Goal: Transaction & Acquisition: Purchase product/service

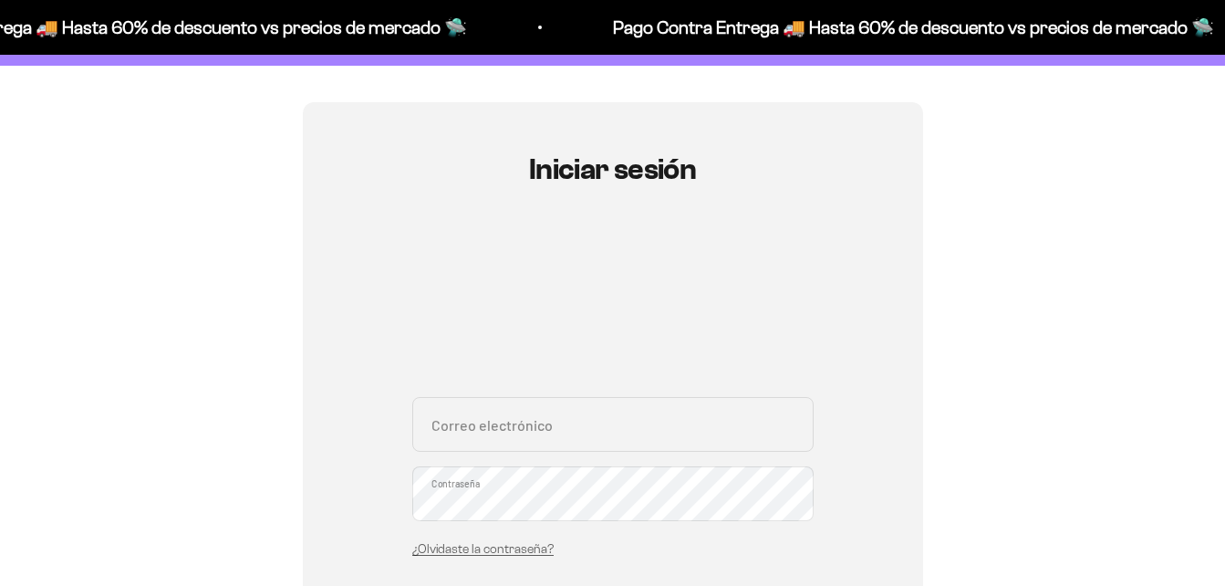
scroll to position [274, 0]
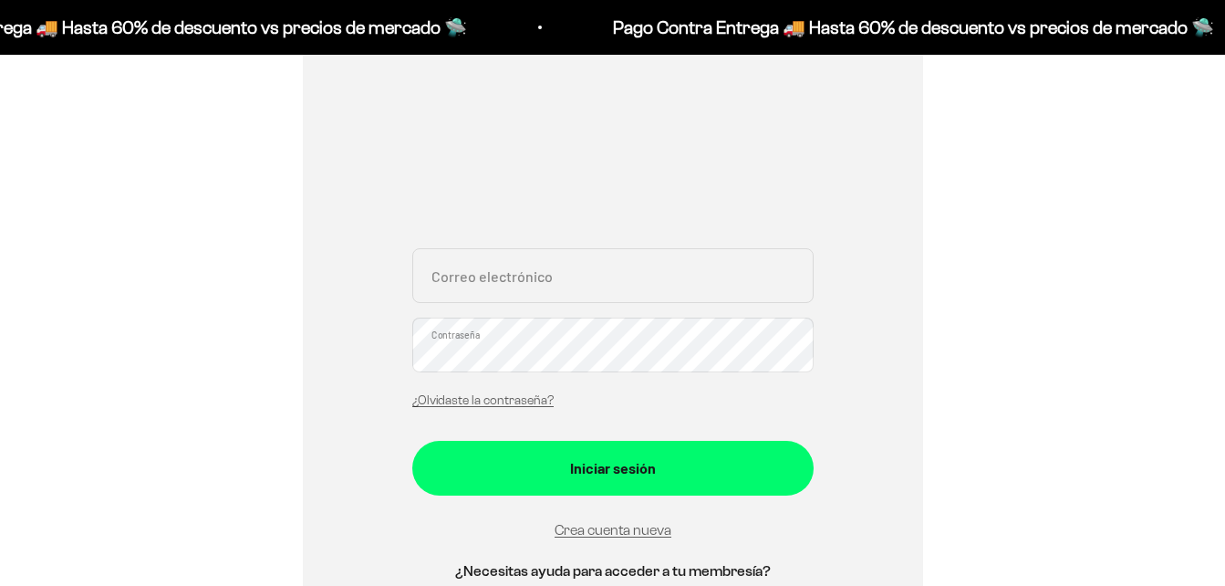
click at [457, 281] on input "Correo electrónico" at bounding box center [612, 275] width 401 height 55
click at [932, 350] on div "Iniciar sesión cristhianpeyo@gmail.com Correo electrónico Contraseña ¿Olvidaste…" at bounding box center [612, 314] width 1137 height 722
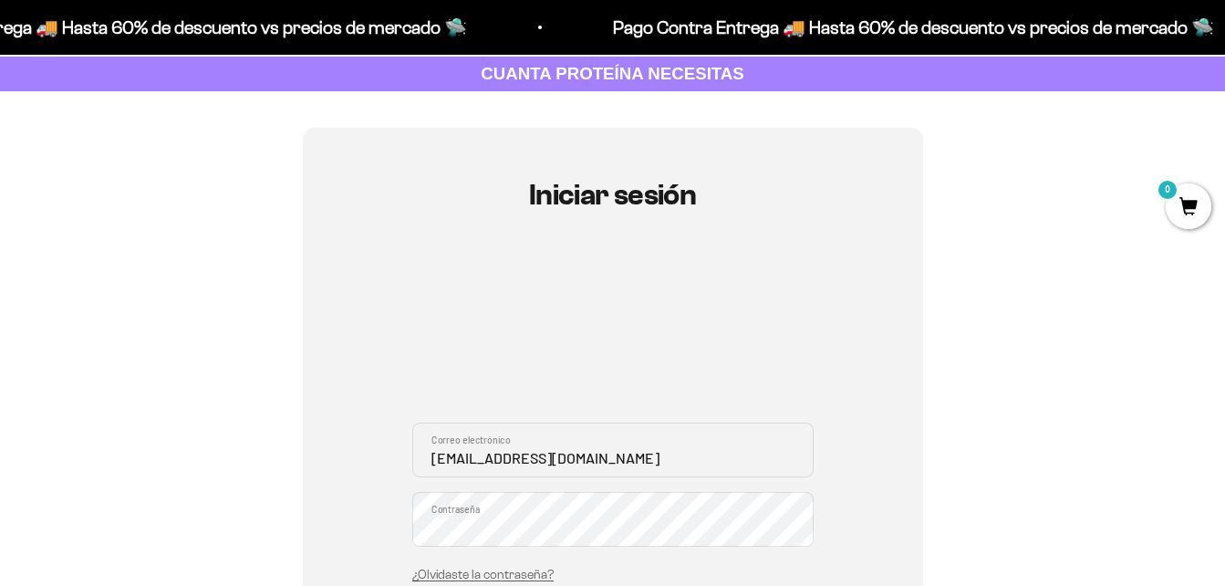
scroll to position [91, 0]
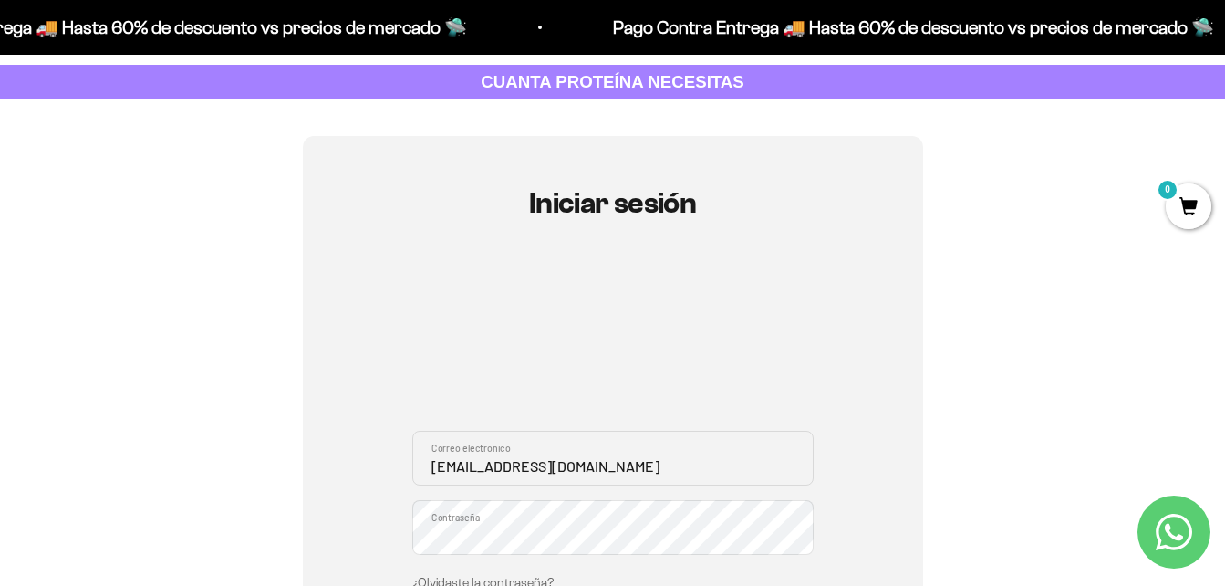
click at [628, 470] on input "cristhianpeyo@gmail.com" at bounding box center [612, 458] width 401 height 55
drag, startPoint x: 628, startPoint y: 470, endPoint x: 409, endPoint y: 452, distance: 219.7
click at [404, 464] on div "Iniciar sesión cristhianpeyo@gmail.com Correo electrónico Contraseña ¿Olvidaste…" at bounding box center [613, 497] width 620 height 722
type input "[EMAIL_ADDRESS][DOMAIN_NAME]"
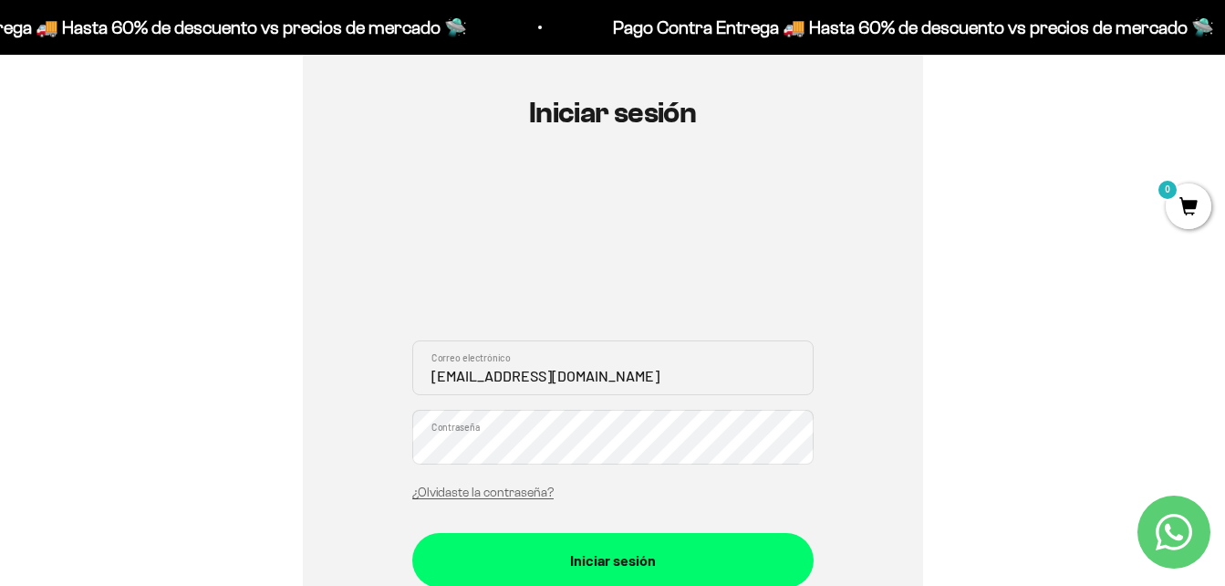
scroll to position [182, 0]
click at [412, 532] on button "Iniciar sesión" at bounding box center [612, 559] width 401 height 55
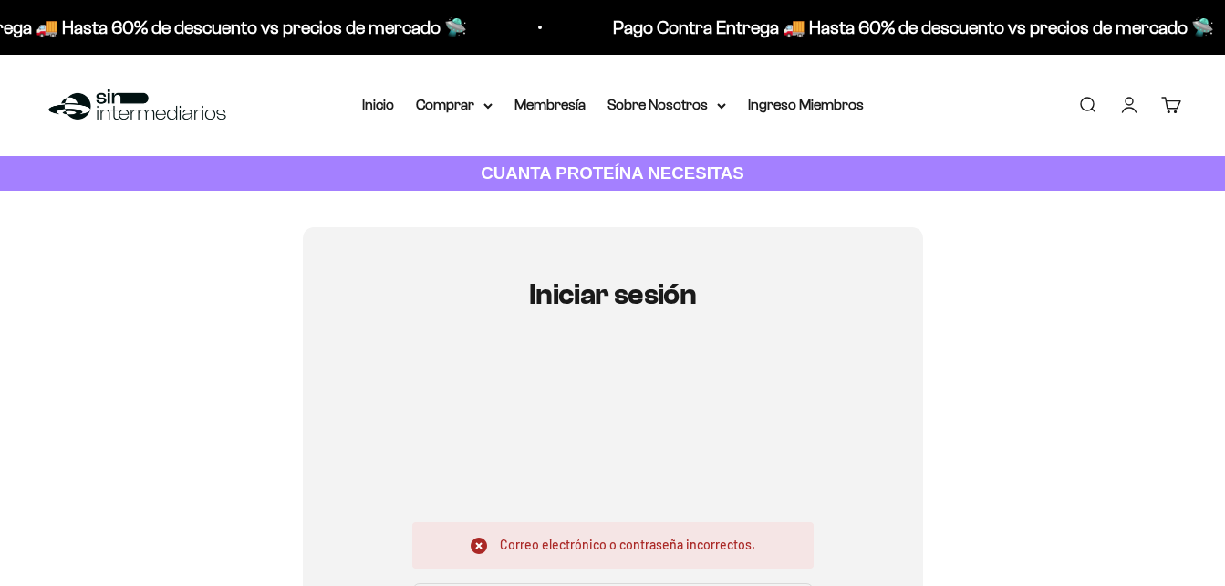
scroll to position [91, 0]
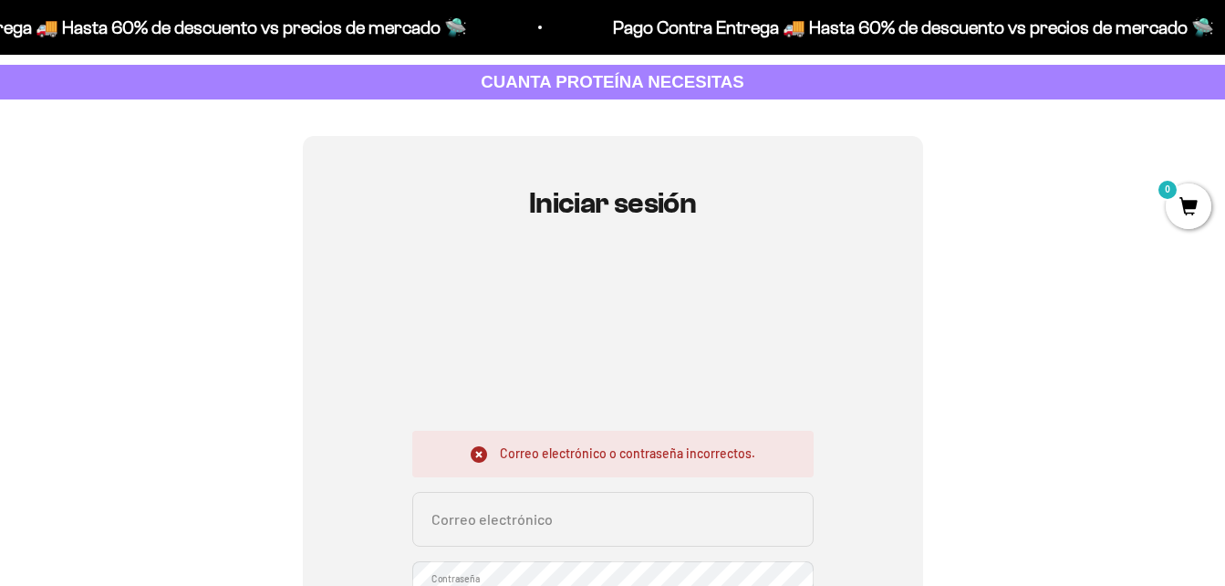
click at [513, 514] on input "Correo electrónico" at bounding box center [612, 519] width 401 height 55
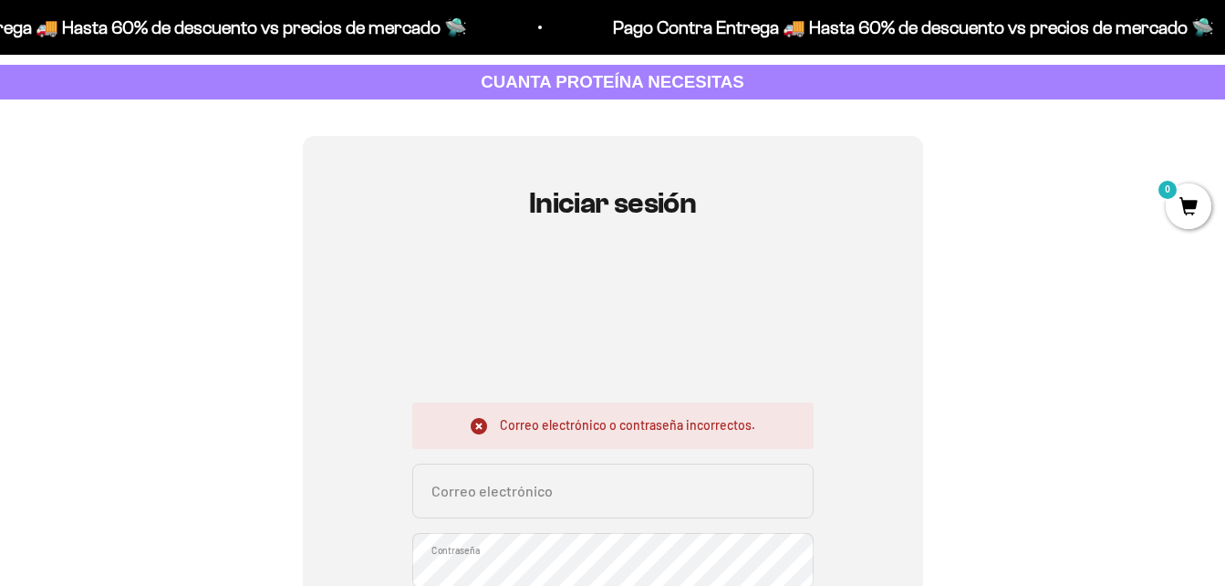
type input "[EMAIL_ADDRESS][DOMAIN_NAME]"
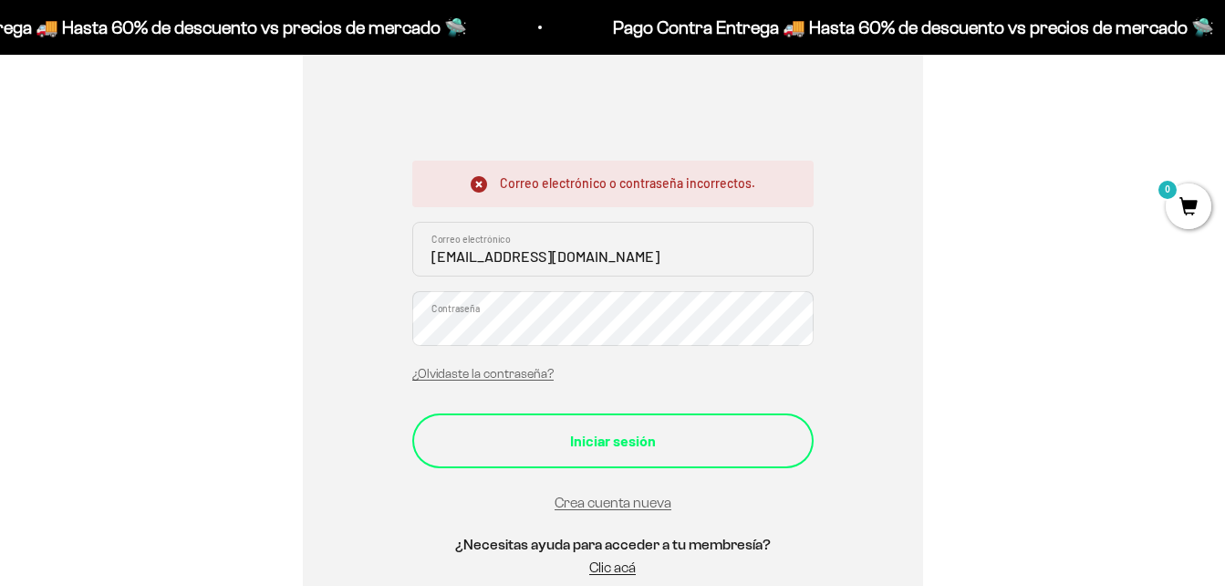
scroll to position [365, 0]
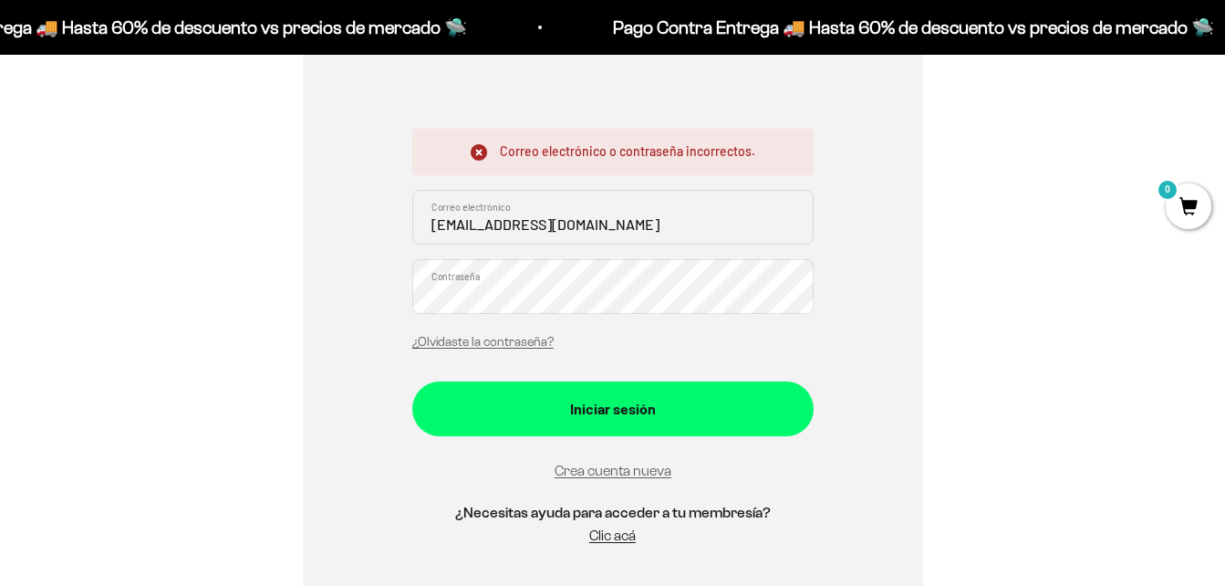
click at [451, 335] on link "¿Olvidaste la contraseña?" at bounding box center [482, 342] width 141 height 14
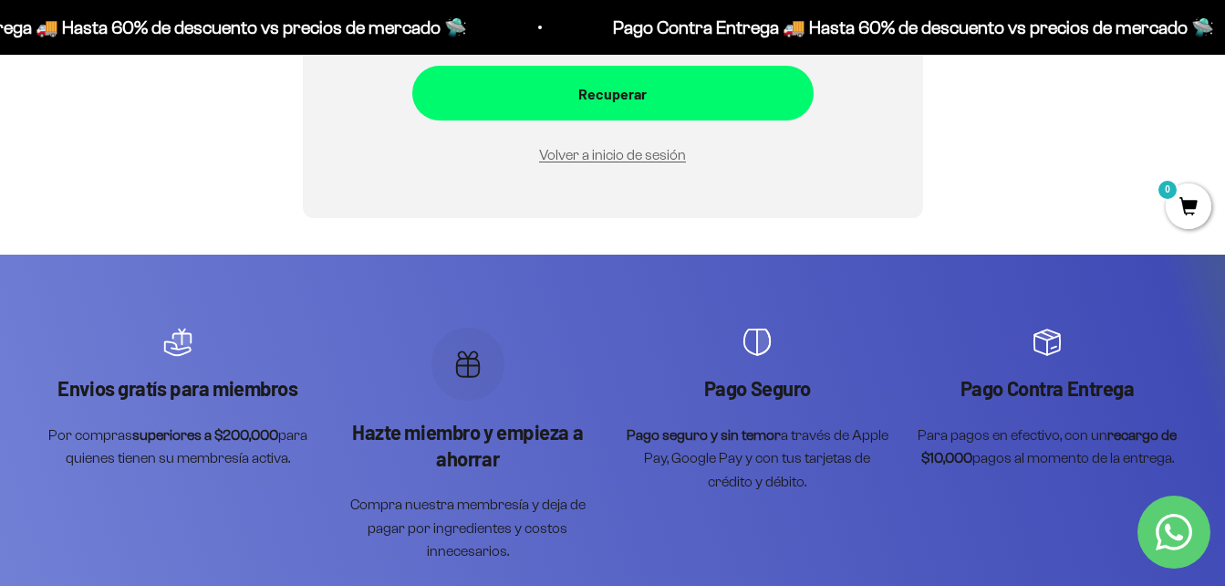
scroll to position [182, 0]
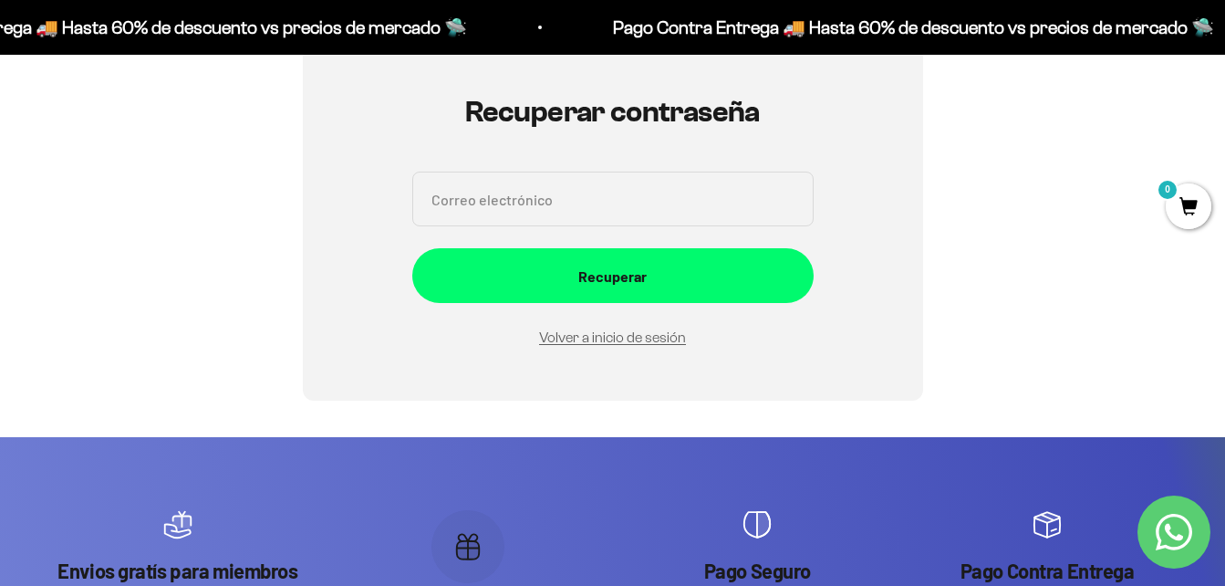
click at [527, 207] on input "Correo electrónico" at bounding box center [612, 198] width 401 height 55
type input "cristhiancuentas3@gmail.com"
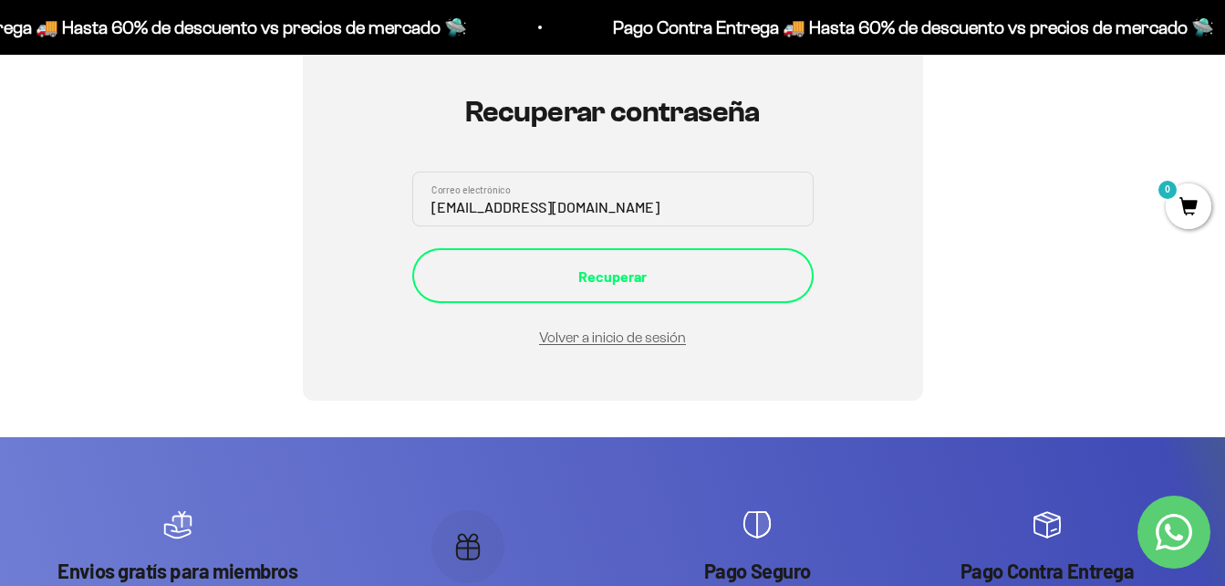
click at [770, 277] on div "Recuperar" at bounding box center [613, 277] width 328 height 24
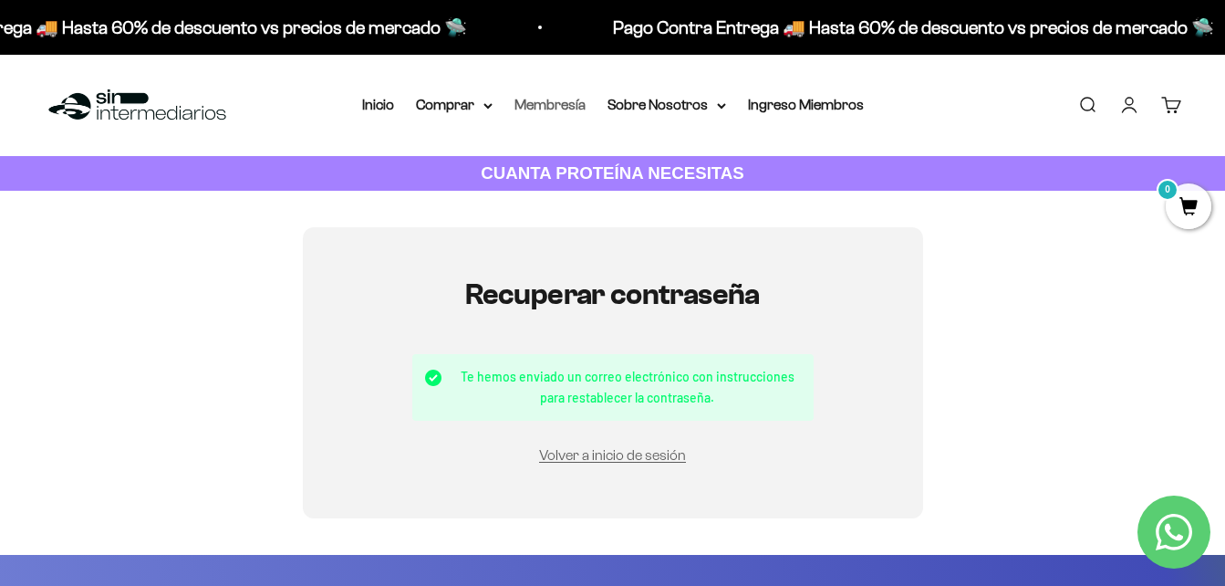
click at [560, 107] on link "Membresía" at bounding box center [549, 105] width 71 height 16
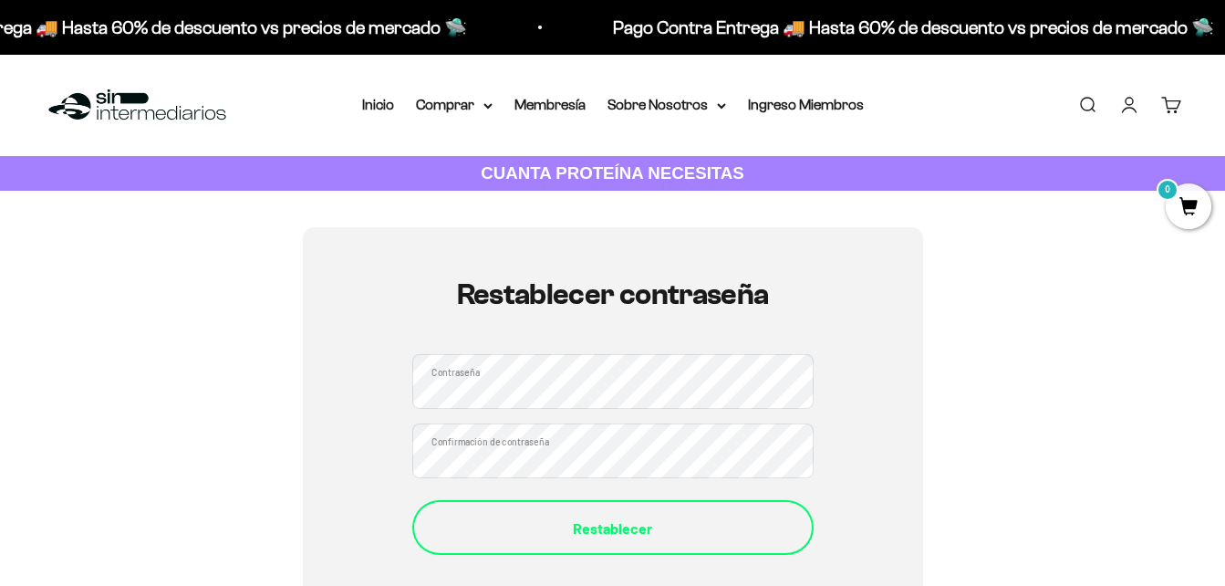
click at [634, 535] on div "Restablecer" at bounding box center [613, 528] width 328 height 24
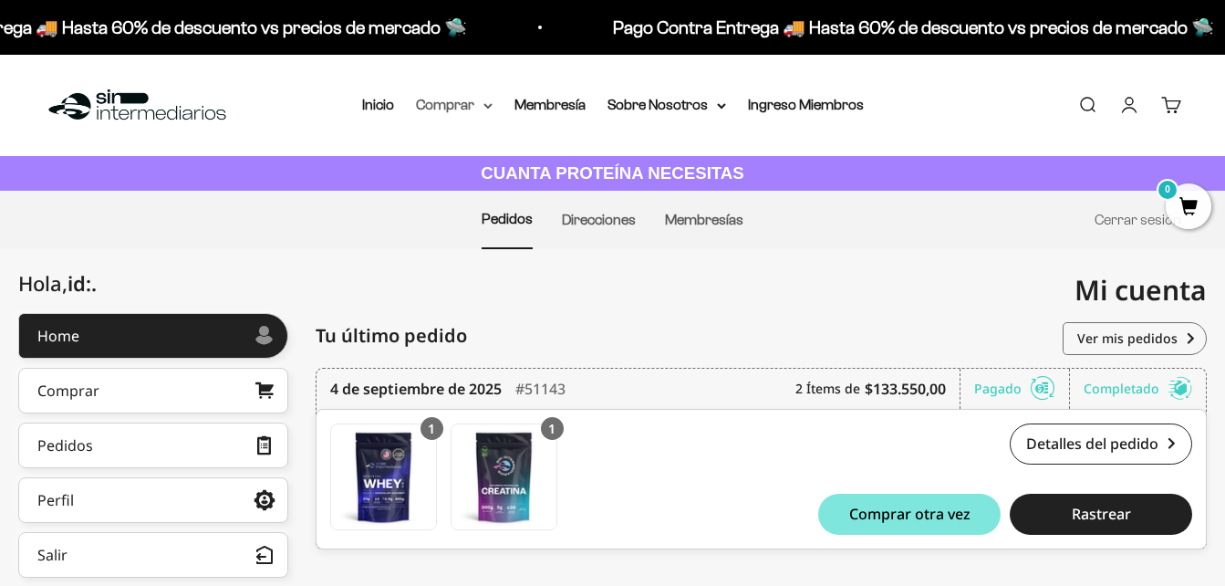
click at [483, 105] on summary "Comprar" at bounding box center [454, 105] width 77 height 24
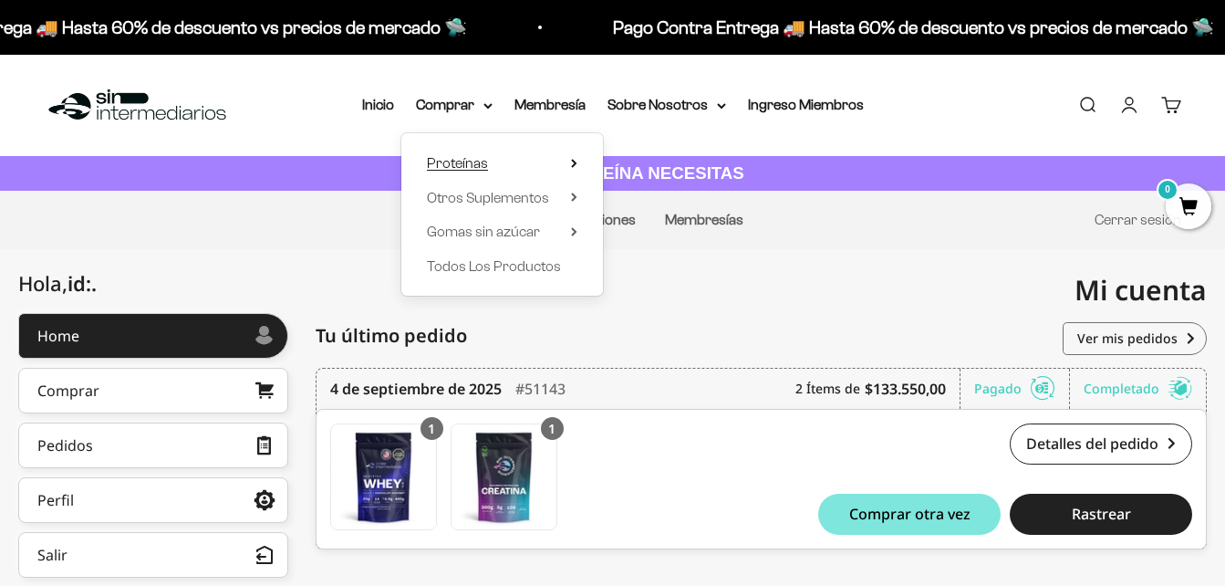
click at [481, 158] on span "Proteínas" at bounding box center [457, 163] width 61 height 16
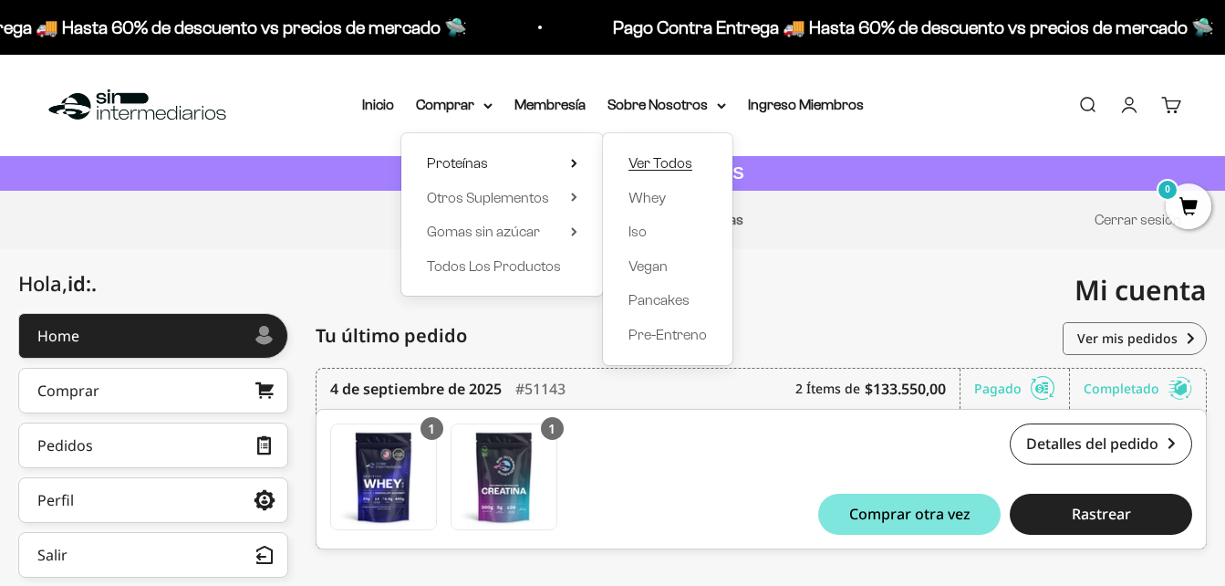
click at [657, 162] on span "Ver Todos" at bounding box center [660, 163] width 64 height 16
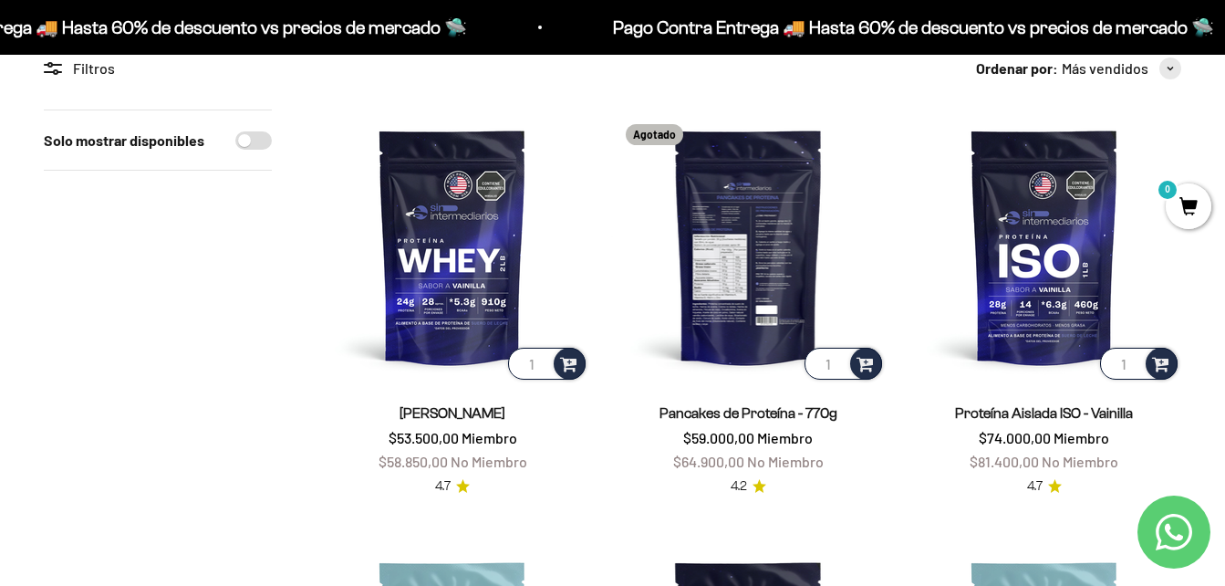
scroll to position [182, 0]
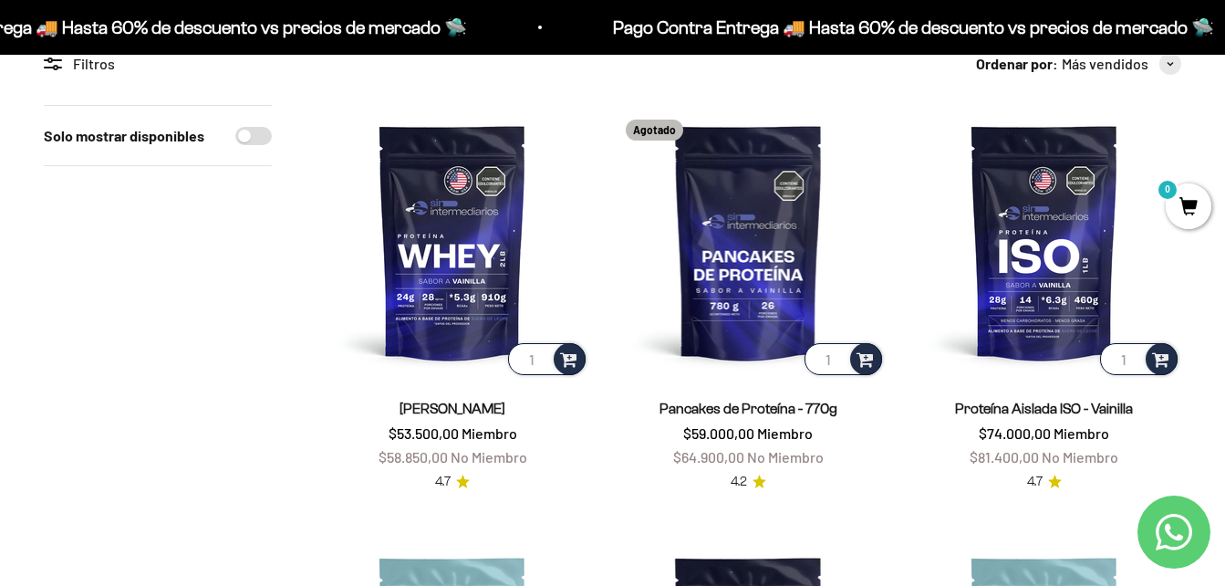
click at [248, 139] on input "Solo mostrar disponibles" at bounding box center [253, 136] width 36 height 18
checkbox input "true"
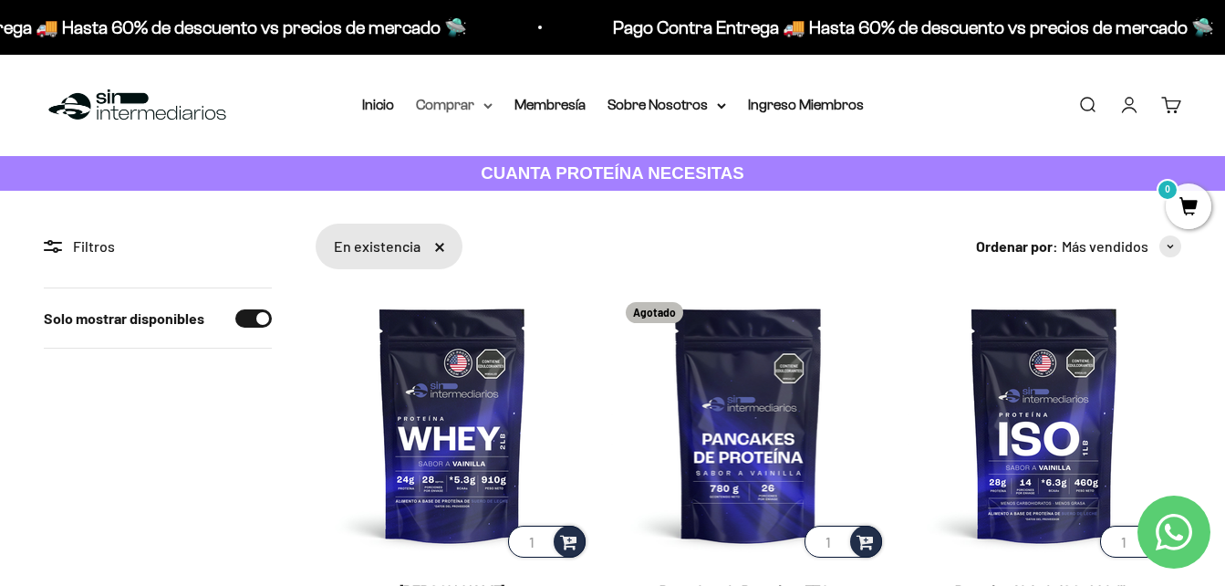
click at [483, 104] on icon at bounding box center [487, 106] width 9 height 6
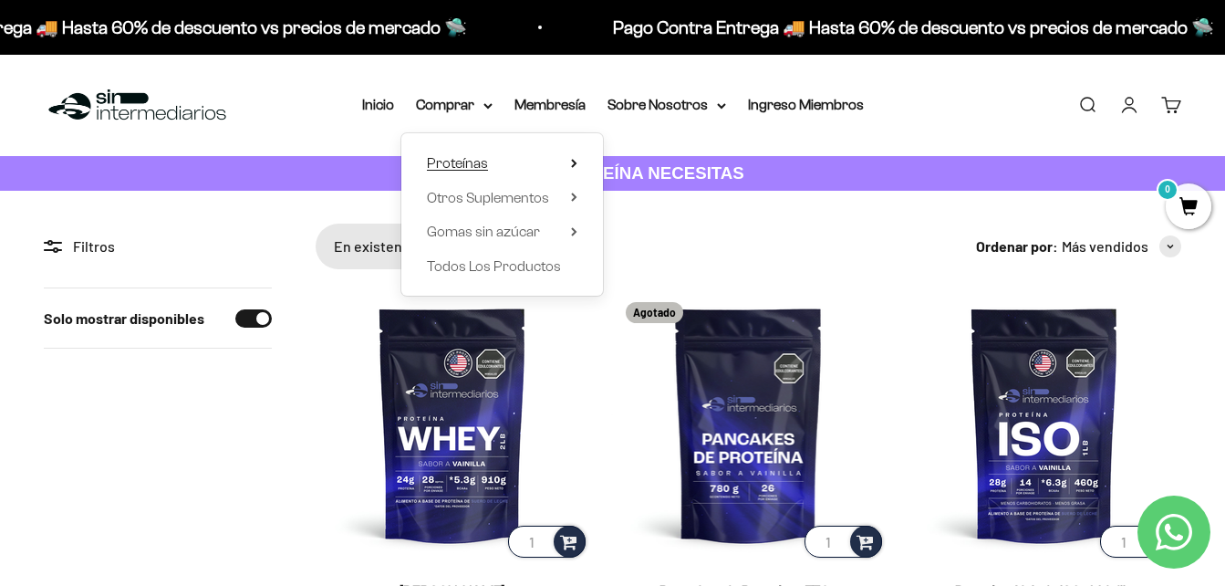
click at [497, 165] on summary "Proteínas" at bounding box center [502, 163] width 151 height 24
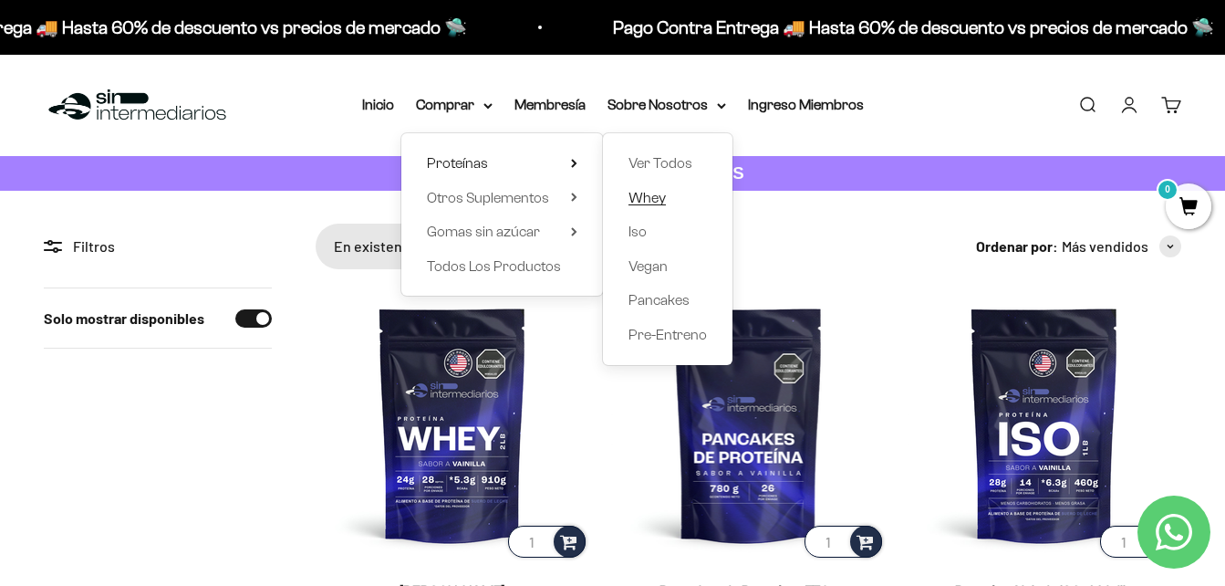
click at [660, 198] on span "Whey" at bounding box center [646, 198] width 37 height 16
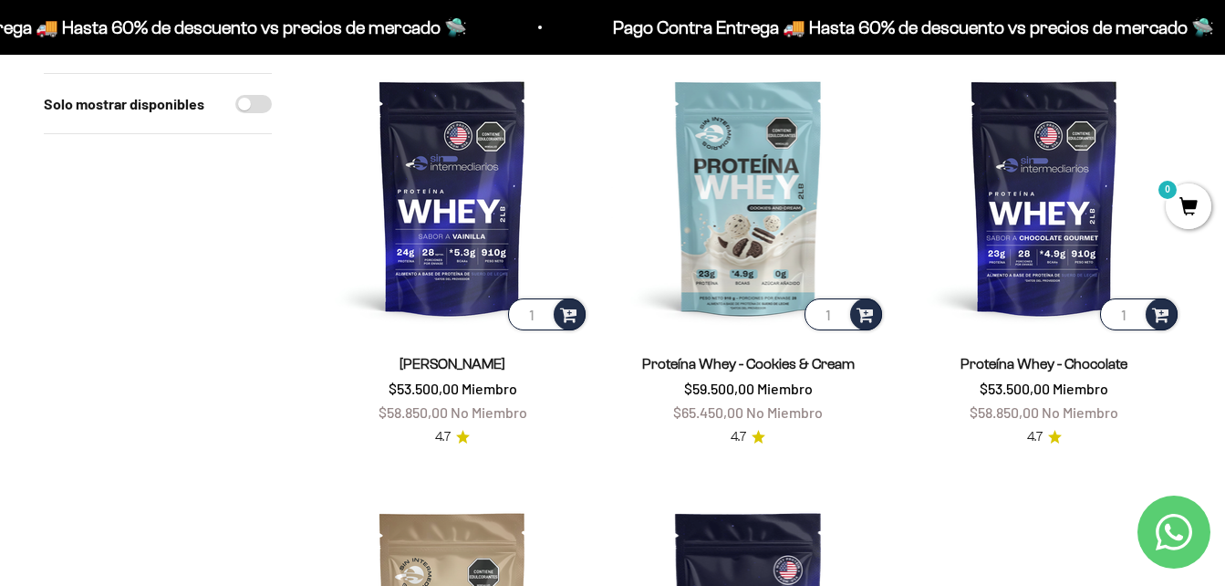
scroll to position [182, 0]
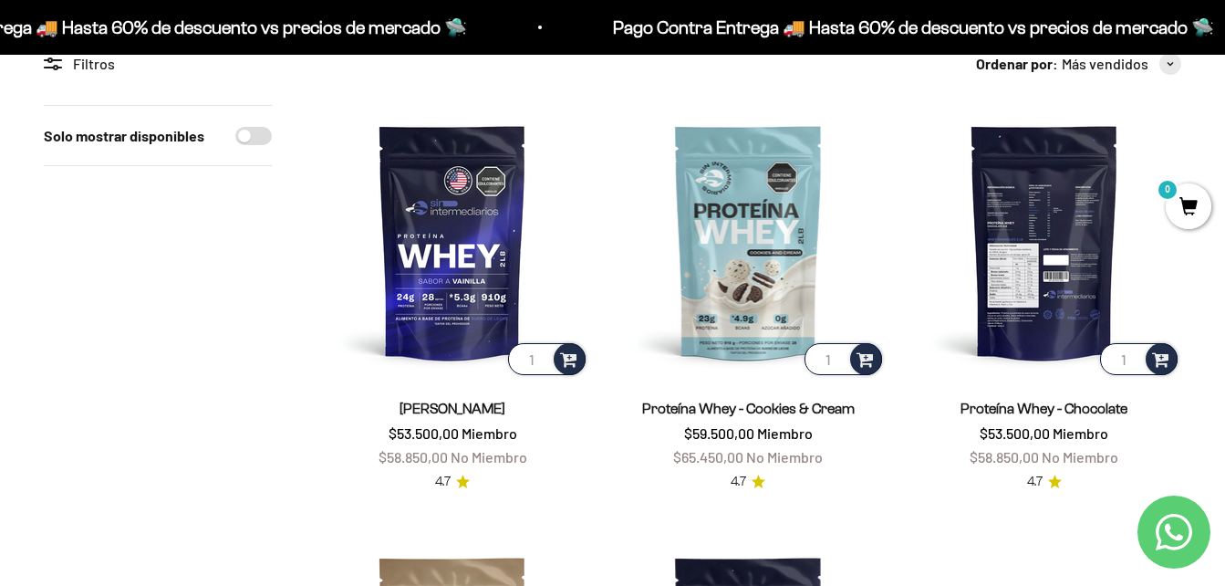
click at [1045, 261] on img at bounding box center [1045, 242] width 274 height 274
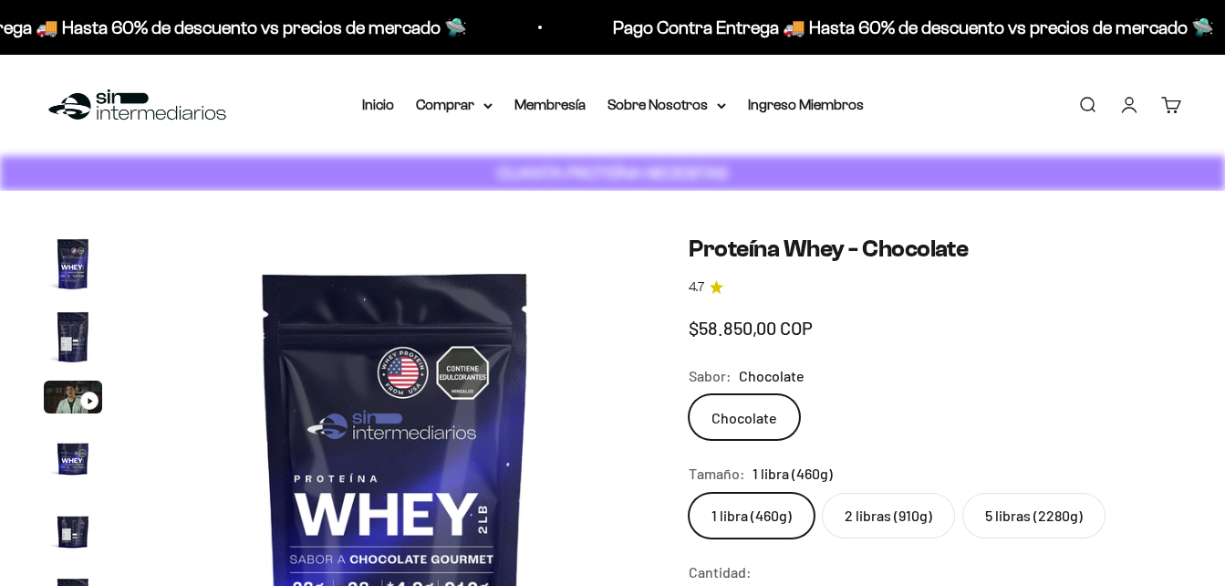
click at [879, 493] on label "2 libras (910g)" at bounding box center [888, 516] width 133 height 46
click at [689, 492] on input "2 libras (910g)" at bounding box center [688, 492] width 1 height 1
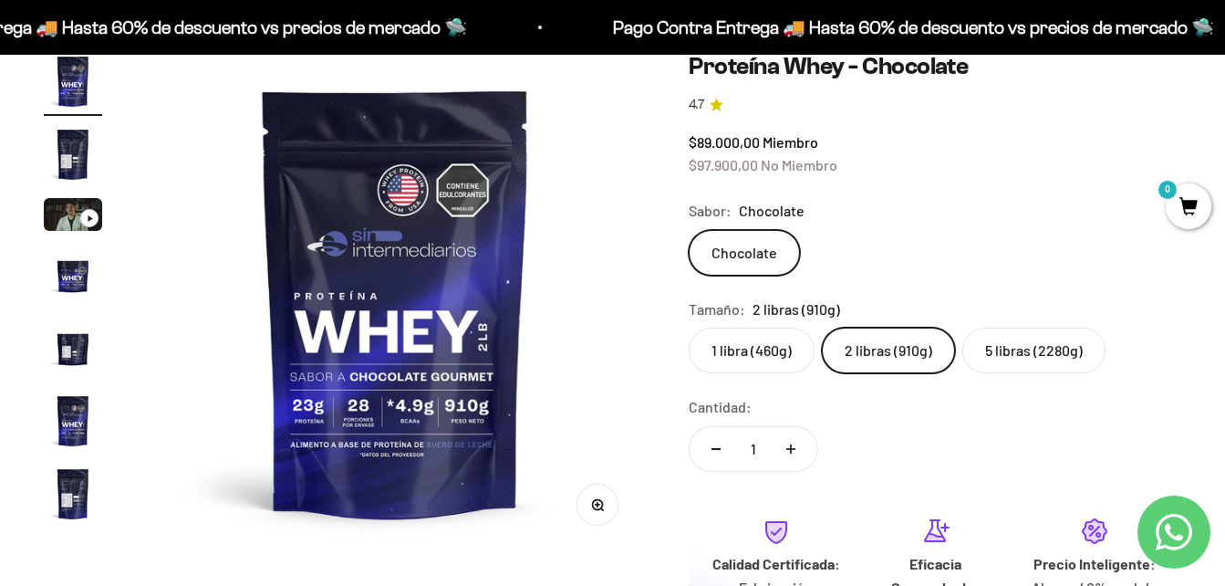
click at [181, 362] on img at bounding box center [395, 301] width 499 height 499
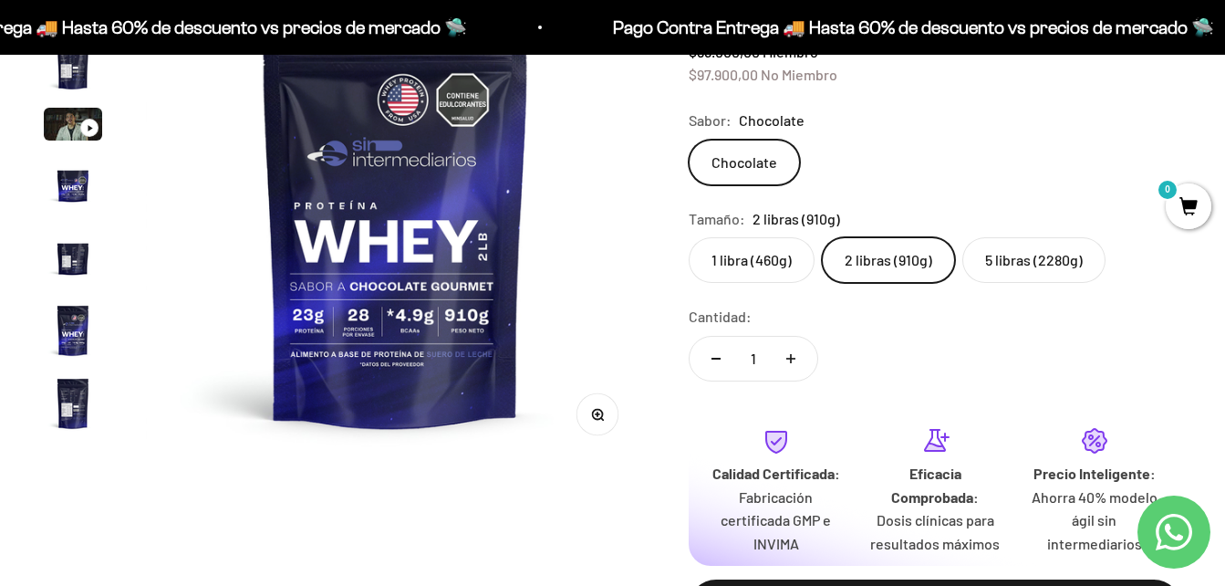
scroll to position [274, 0]
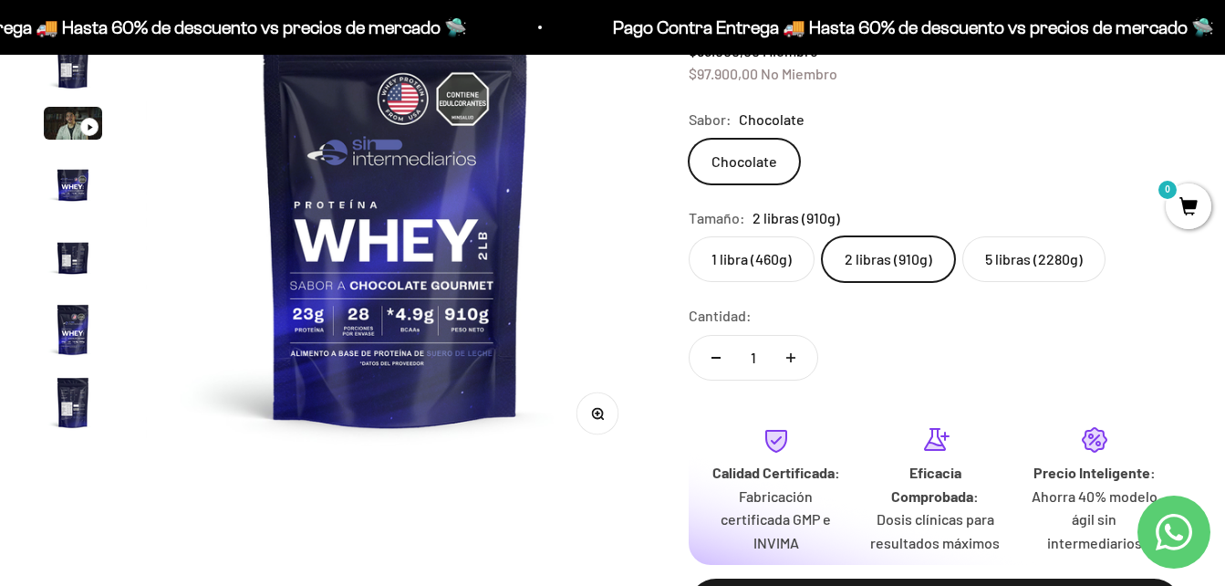
click at [1013, 254] on label "5 libras (2280g)" at bounding box center [1033, 259] width 143 height 46
click at [689, 236] on input "5 libras (2280g)" at bounding box center [688, 235] width 1 height 1
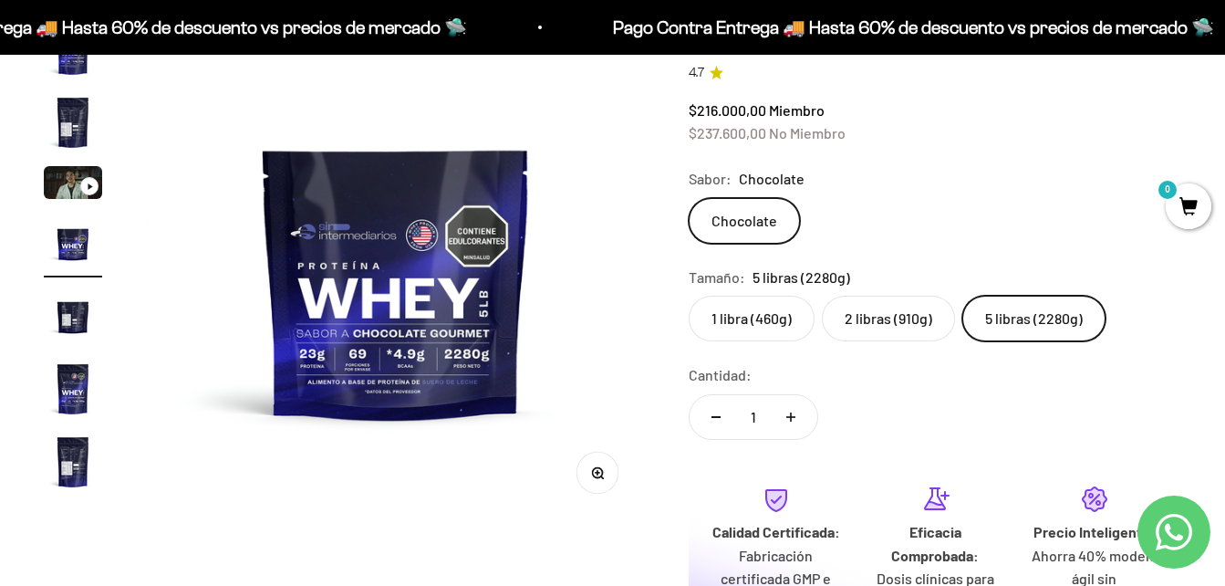
scroll to position [182, 0]
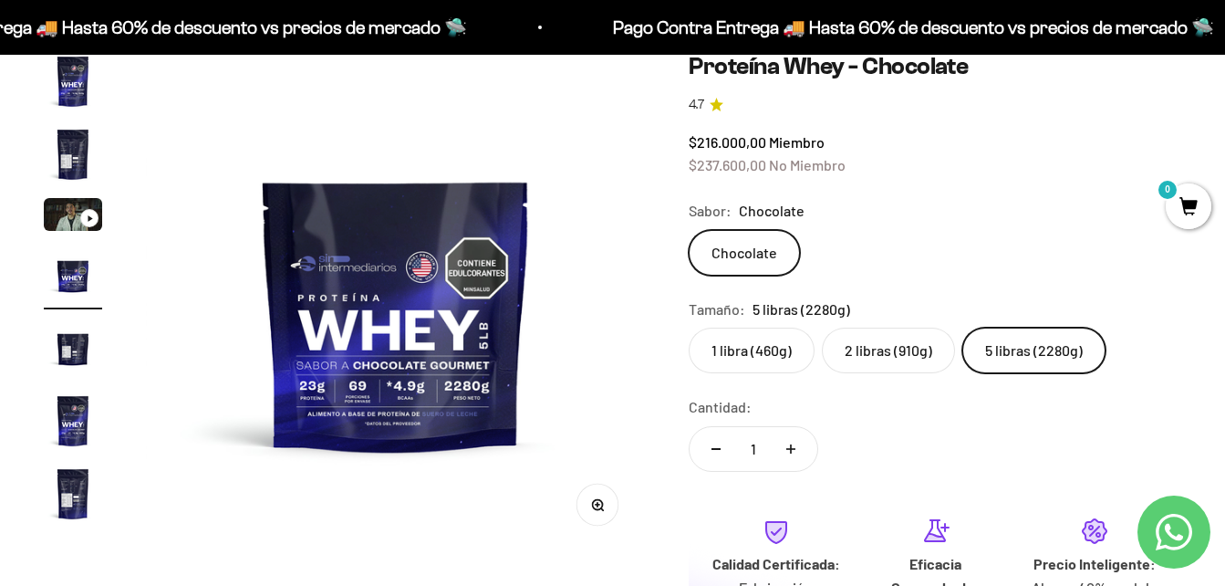
click at [880, 348] on label "2 libras (910g)" at bounding box center [888, 350] width 133 height 46
click at [689, 327] on input "2 libras (910g)" at bounding box center [688, 327] width 1 height 1
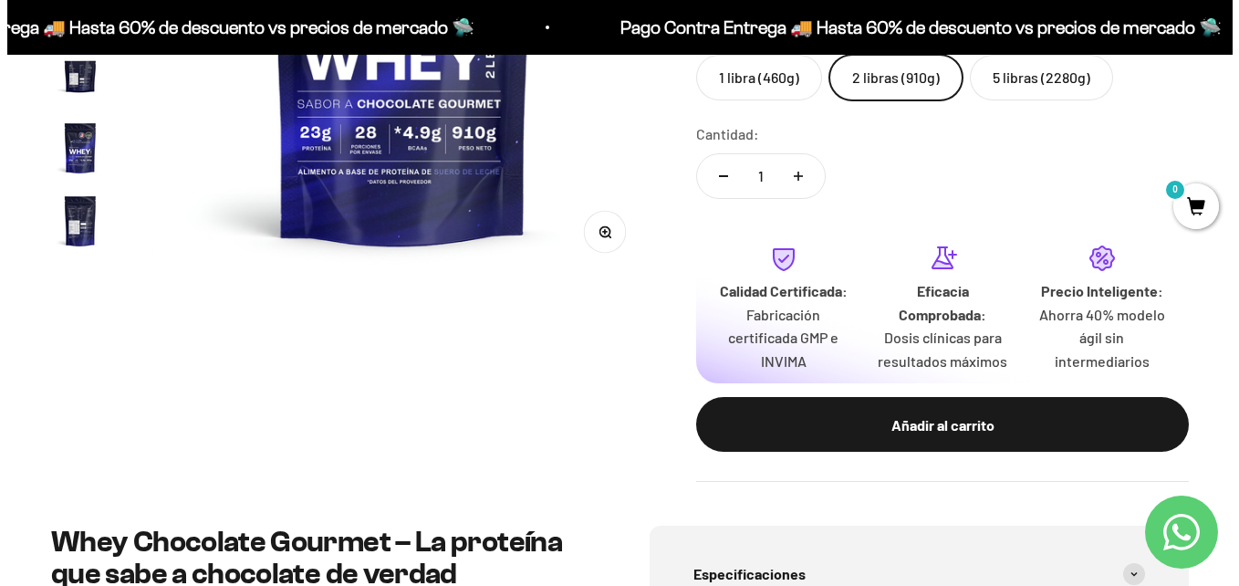
scroll to position [456, 0]
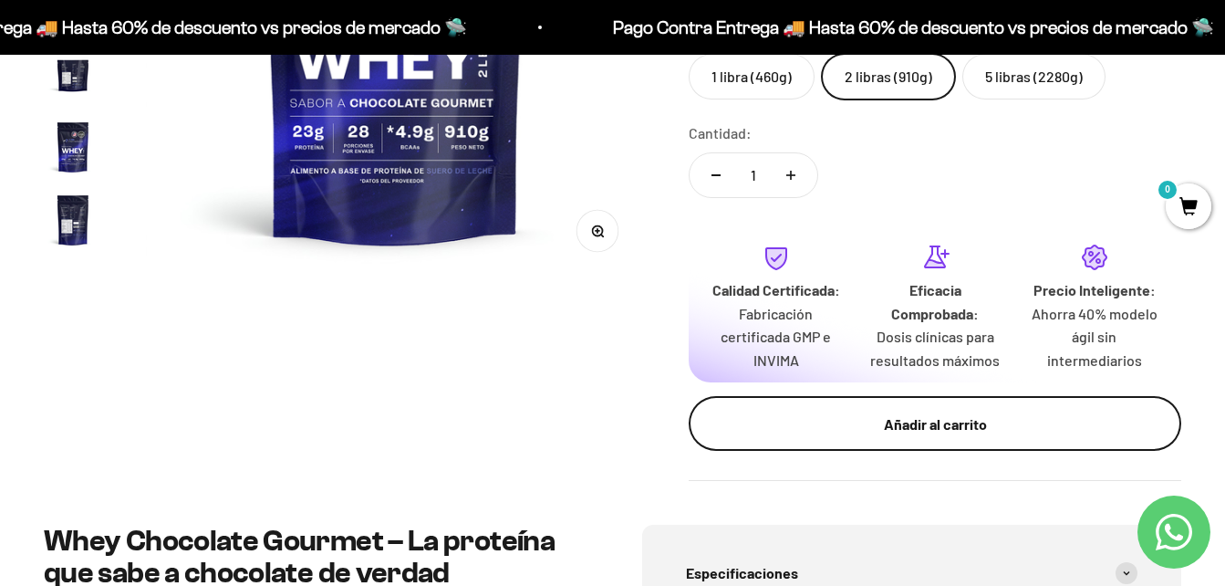
click at [939, 430] on div "Añadir al carrito" at bounding box center [935, 424] width 420 height 24
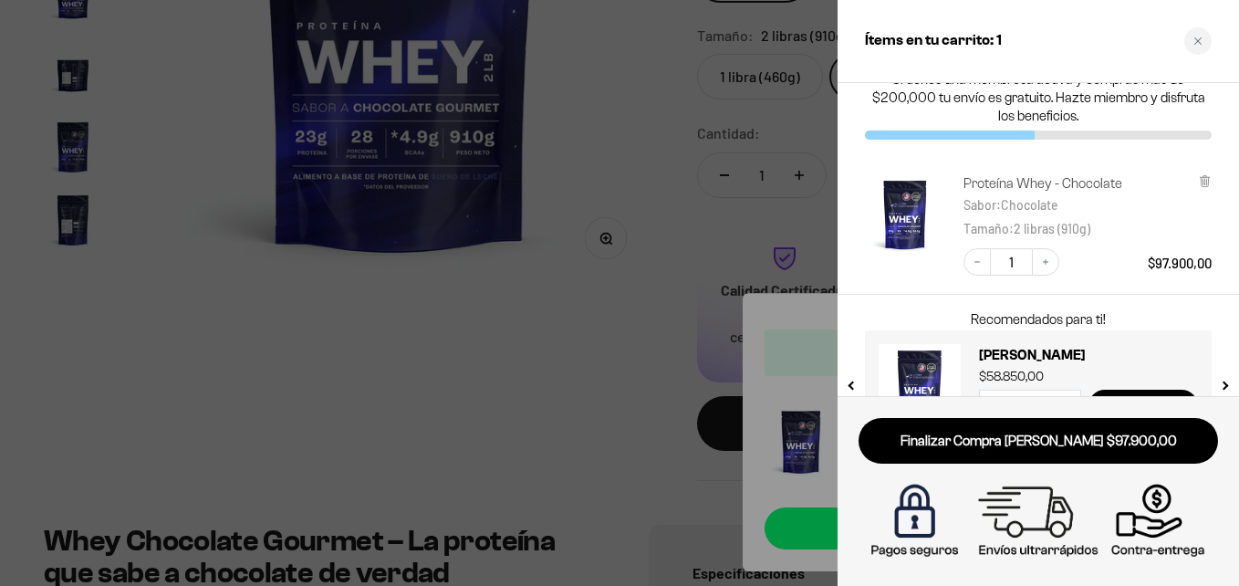
scroll to position [0, 0]
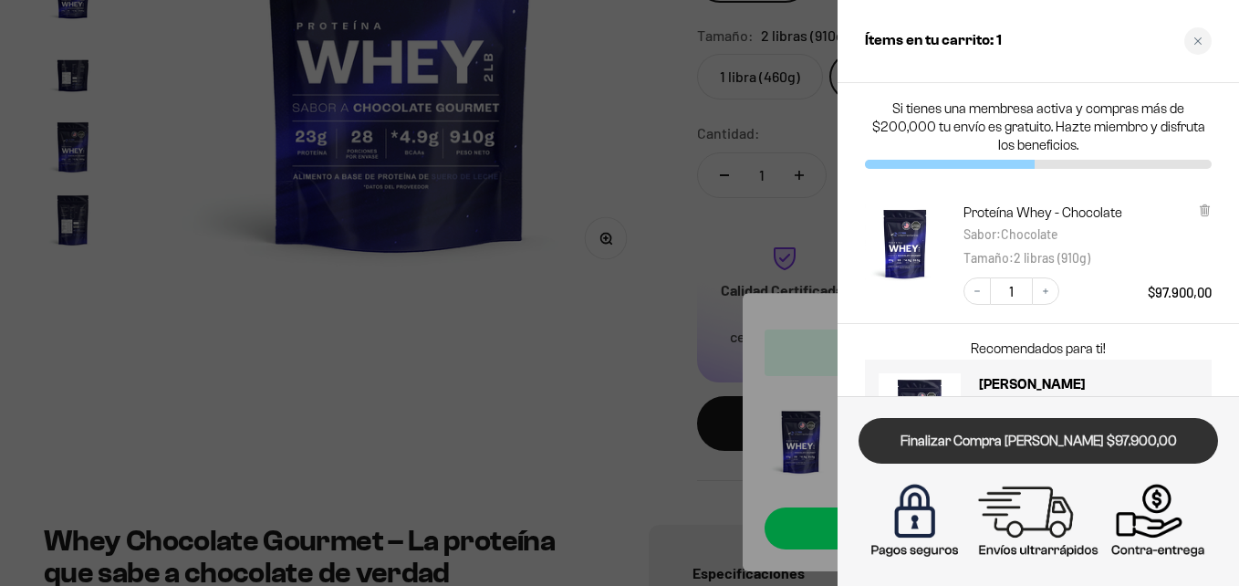
click at [1056, 441] on link "Finalizar Compra [PERSON_NAME] $97.900,00" at bounding box center [1037, 441] width 359 height 47
